Goal: Task Accomplishment & Management: Use online tool/utility

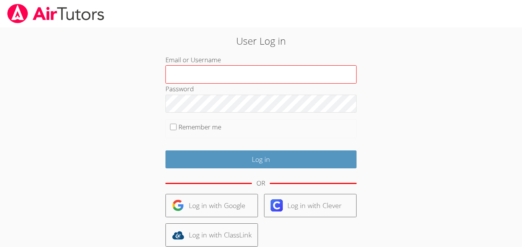
click at [193, 78] on input "Email or Username" at bounding box center [260, 74] width 191 height 18
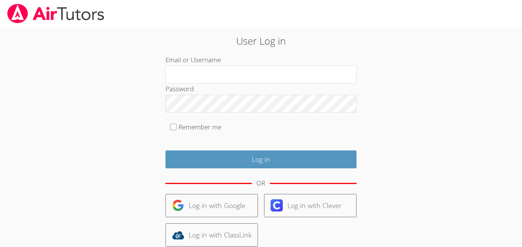
type input "a.morgan3@lodiusd.org"
click at [173, 126] on input "Remember me" at bounding box center [173, 127] width 6 height 6
checkbox input "true"
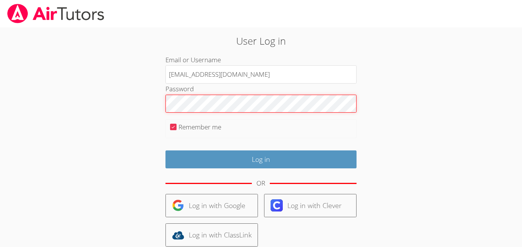
click at [165, 150] on input "Log in" at bounding box center [260, 159] width 191 height 18
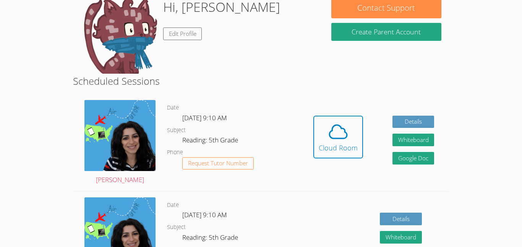
scroll to position [99, 0]
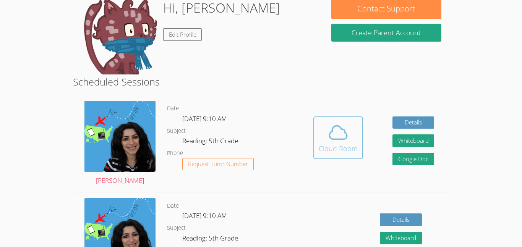
click at [322, 139] on span at bounding box center [338, 132] width 39 height 21
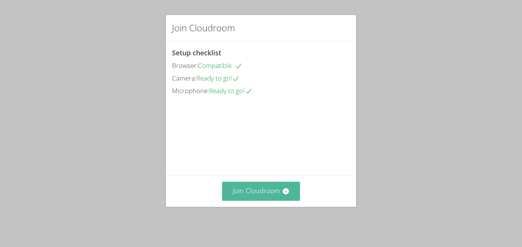
click at [291, 188] on button "Join Cloudroom" at bounding box center [261, 191] width 78 height 19
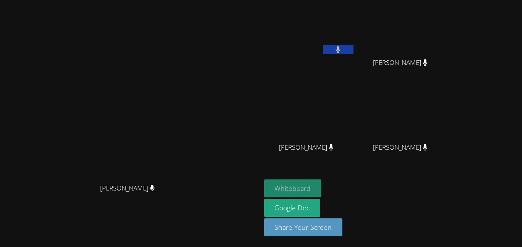
click at [322, 189] on button "Whiteboard" at bounding box center [293, 189] width 58 height 18
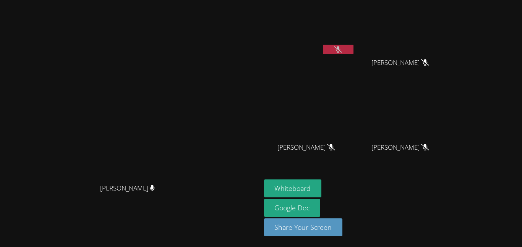
click at [353, 48] on button at bounding box center [338, 50] width 31 height 10
click at [340, 50] on icon at bounding box center [338, 49] width 5 height 6
